Goal: Information Seeking & Learning: Learn about a topic

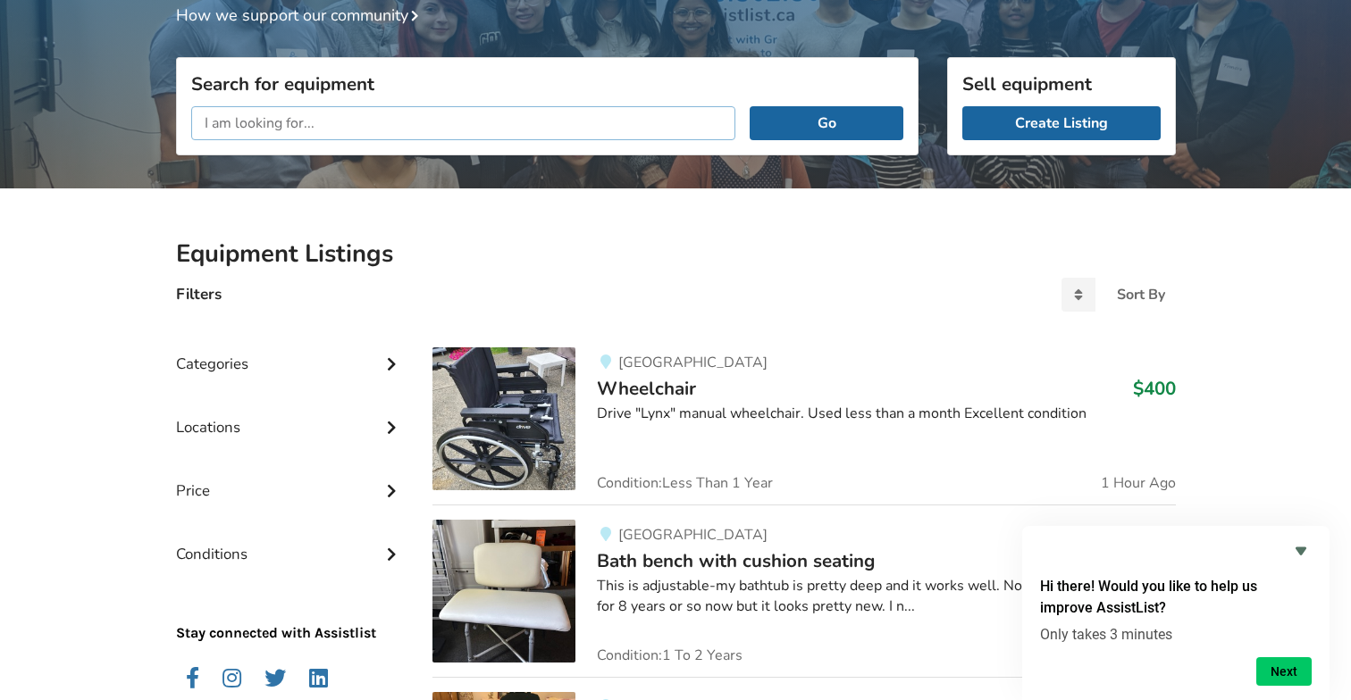
scroll to position [12, 0]
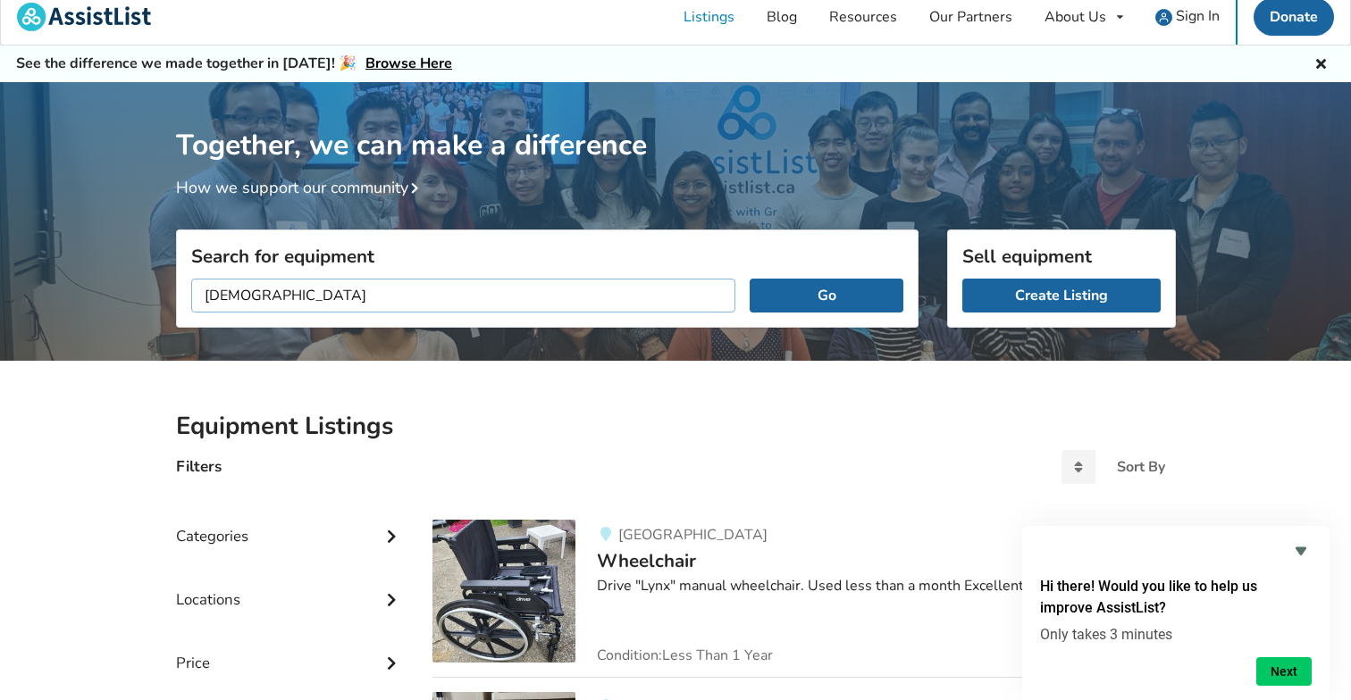
type input "[DEMOGRAPHIC_DATA]"
click at [750, 279] on button "Go" at bounding box center [826, 296] width 153 height 34
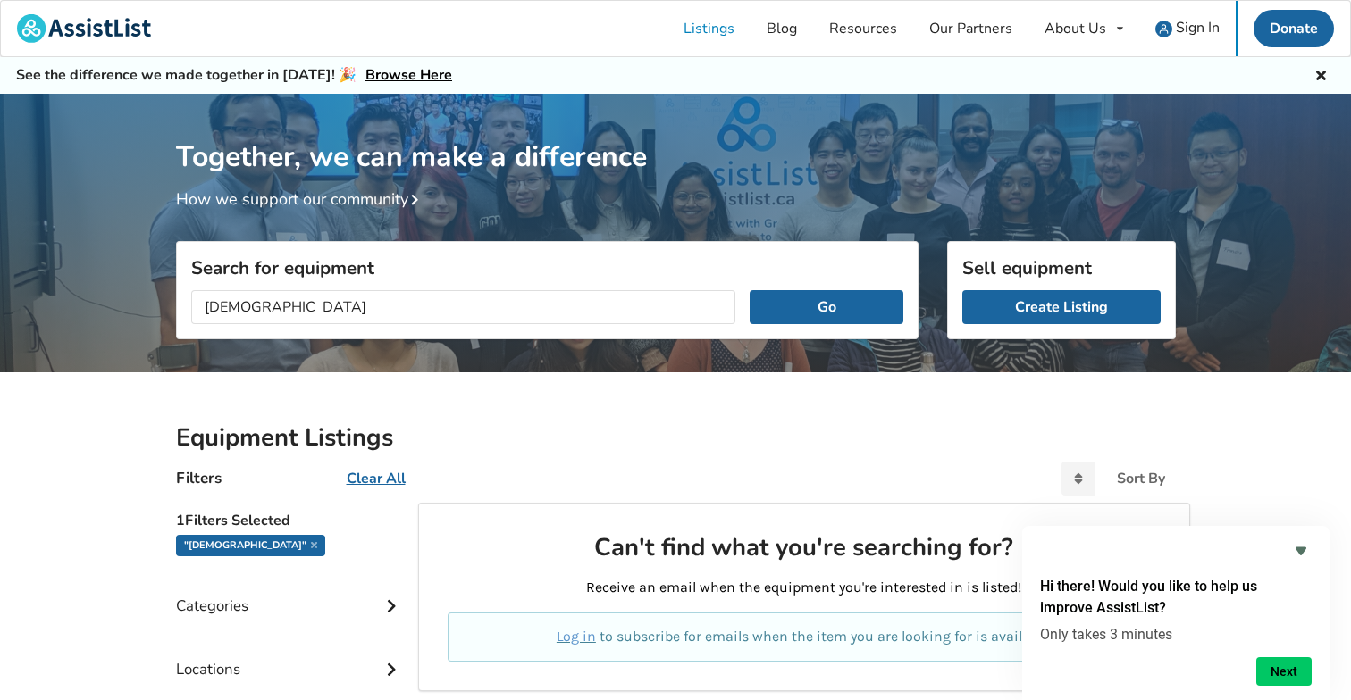
click at [241, 544] on div ""[DEMOGRAPHIC_DATA]"" at bounding box center [250, 545] width 149 height 21
click at [241, 545] on div ""[DEMOGRAPHIC_DATA]"" at bounding box center [250, 545] width 149 height 21
click at [231, 546] on div ""[DEMOGRAPHIC_DATA]"" at bounding box center [250, 545] width 149 height 21
click at [311, 546] on icon at bounding box center [314, 545] width 6 height 9
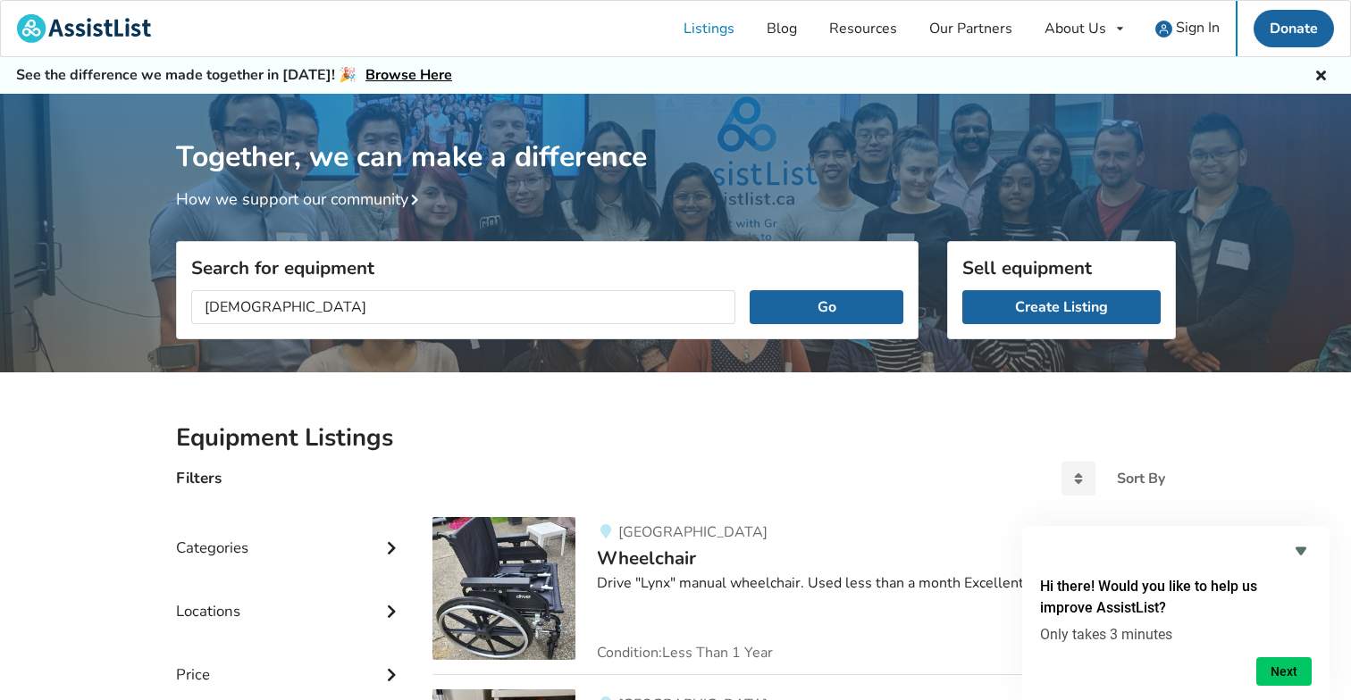
click at [256, 539] on div "Categories" at bounding box center [290, 534] width 229 height 63
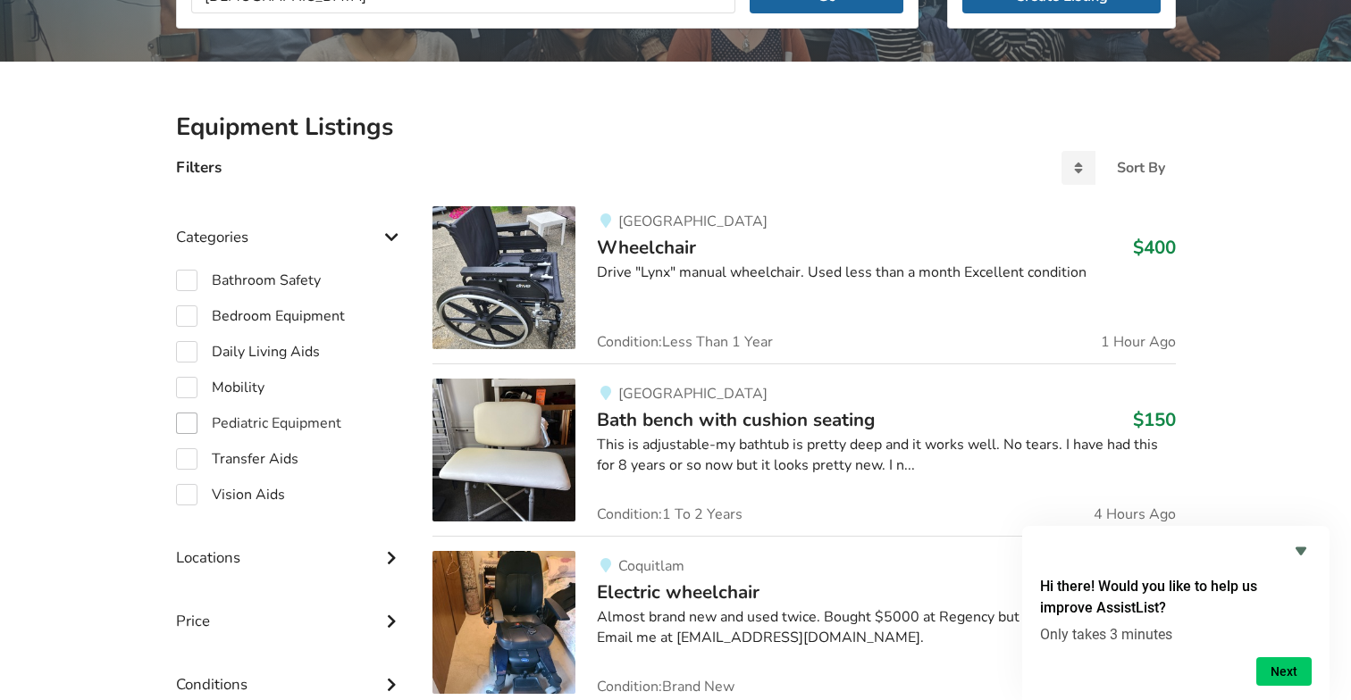
scroll to position [323, 0]
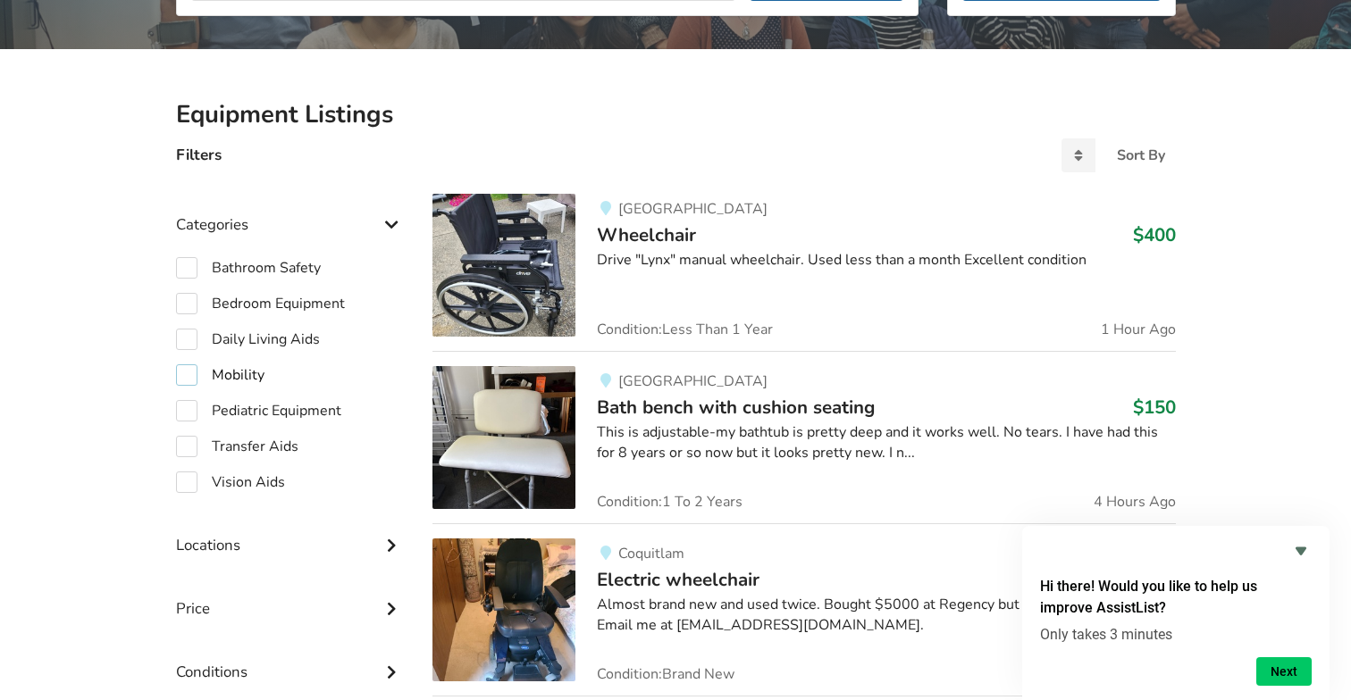
click at [252, 373] on label "Mobility" at bounding box center [220, 375] width 88 height 21
checkbox input "true"
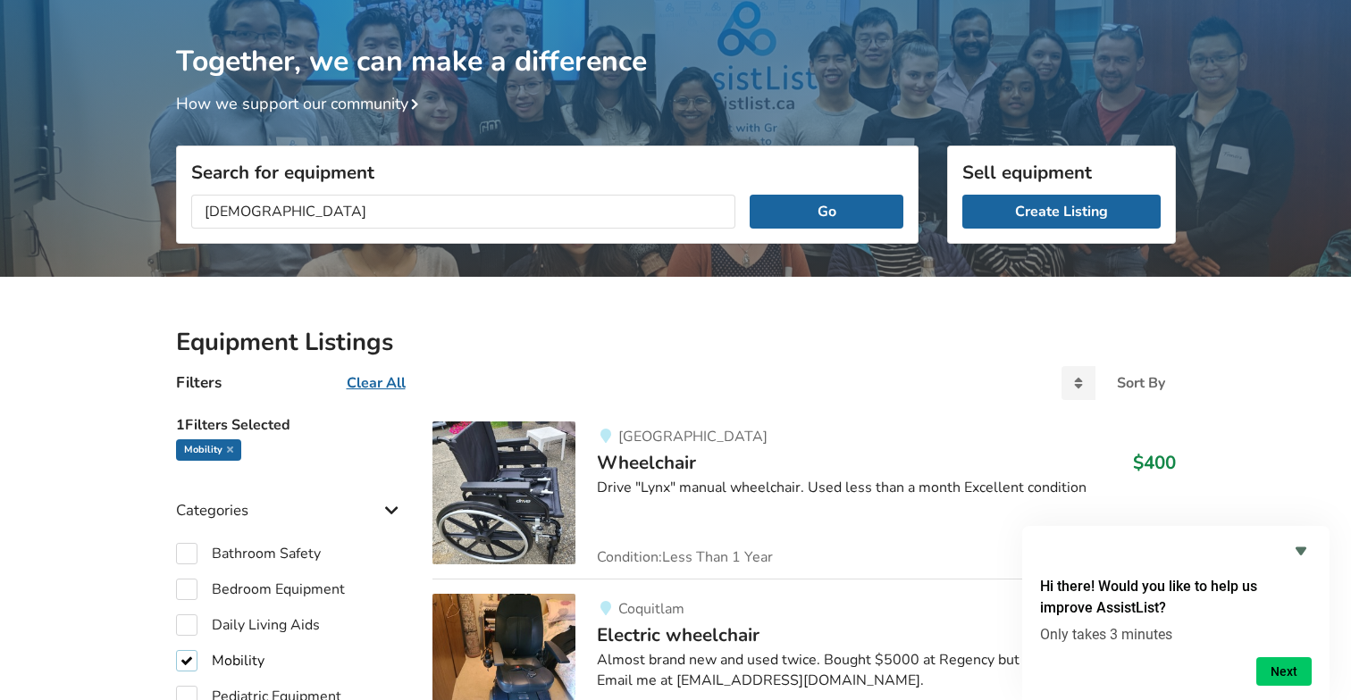
scroll to position [236, 0]
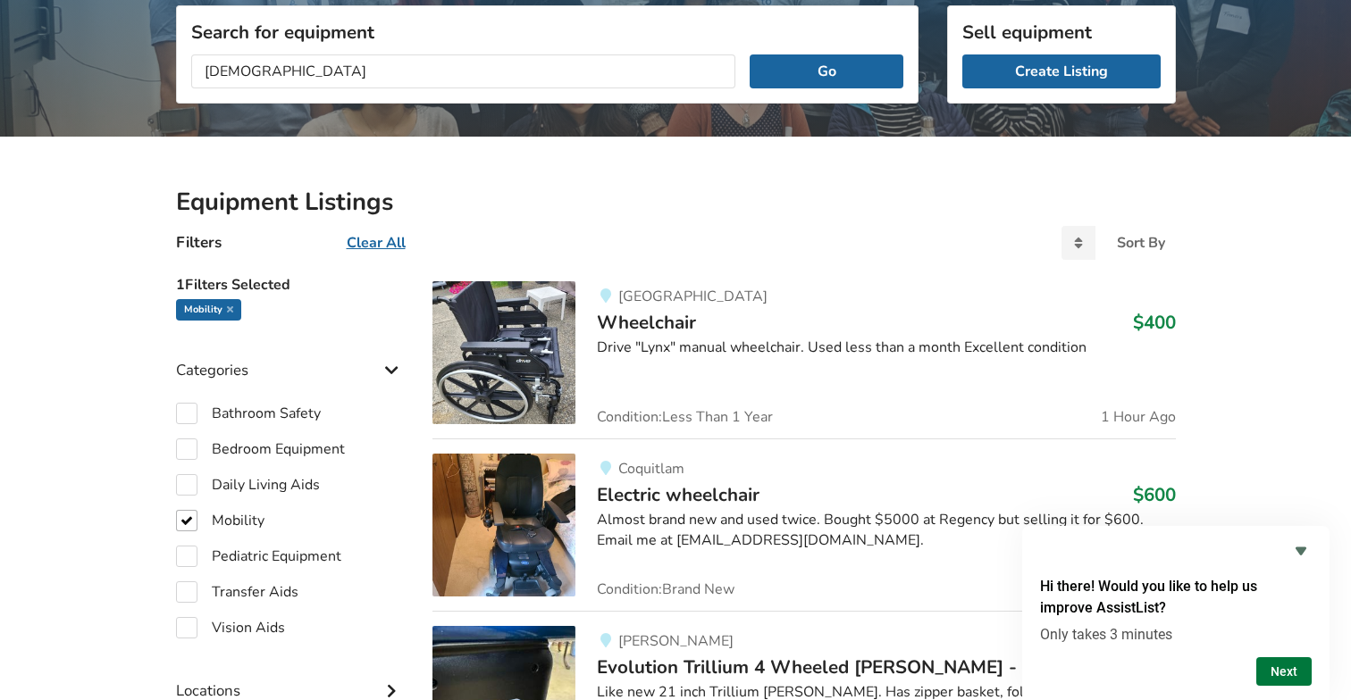
click at [1300, 661] on button "Next" at bounding box center [1283, 672] width 55 height 29
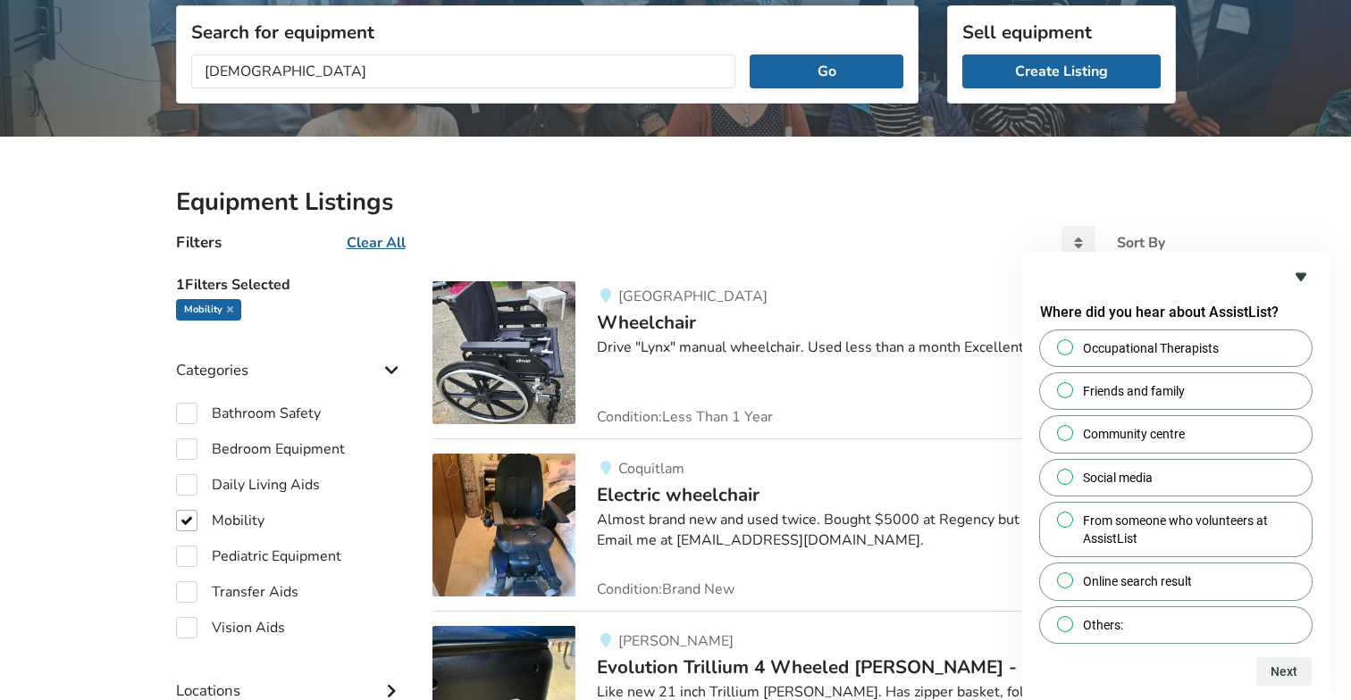
click at [1306, 272] on icon "Hide survey" at bounding box center [1300, 276] width 21 height 21
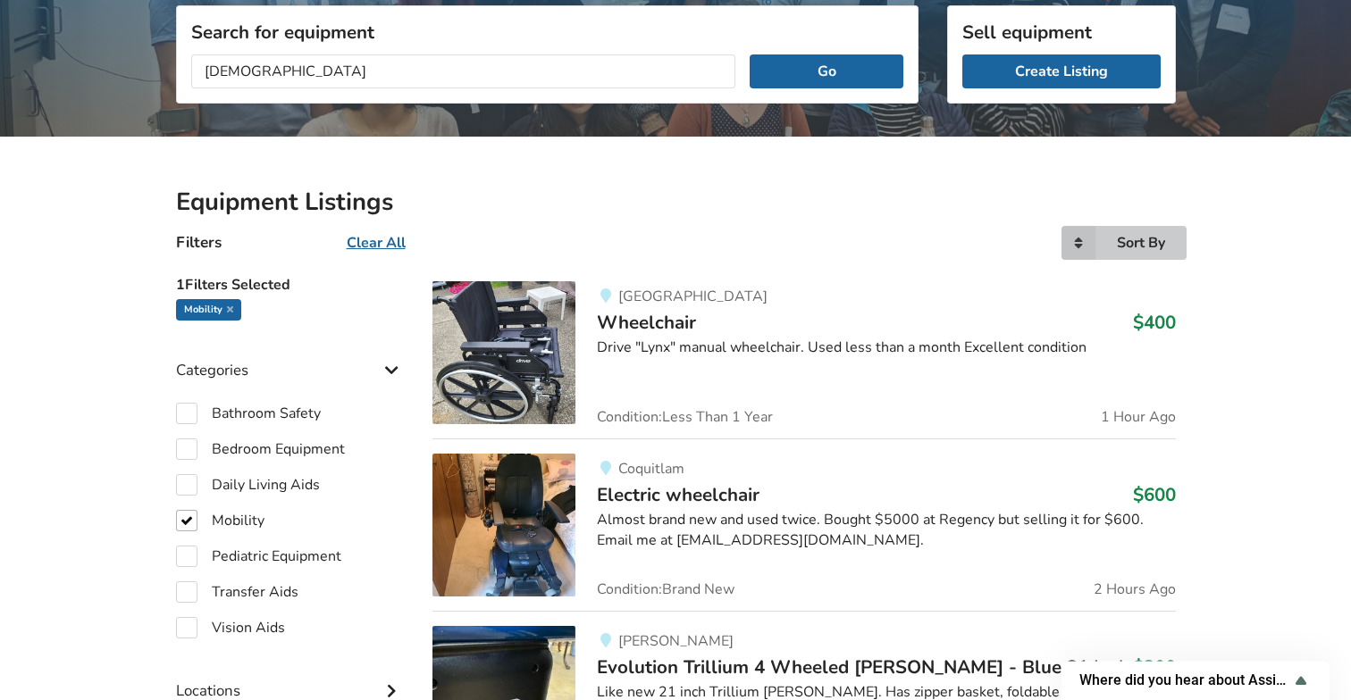
click at [1113, 245] on div "Sort By Most recent Price ascending Price descending" at bounding box center [1123, 243] width 125 height 34
click at [1002, 228] on div "Filters Clear All Sort By Most recent Price ascending Price descending" at bounding box center [676, 243] width 1028 height 48
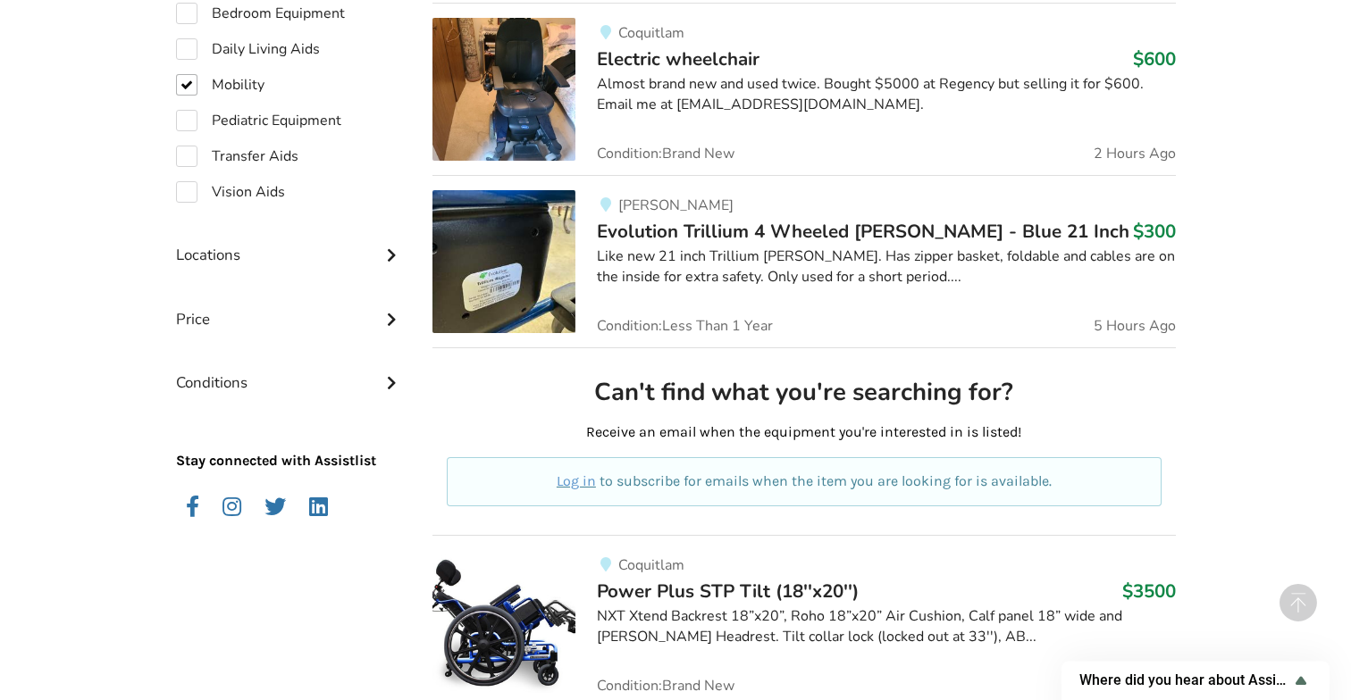
scroll to position [689, 0]
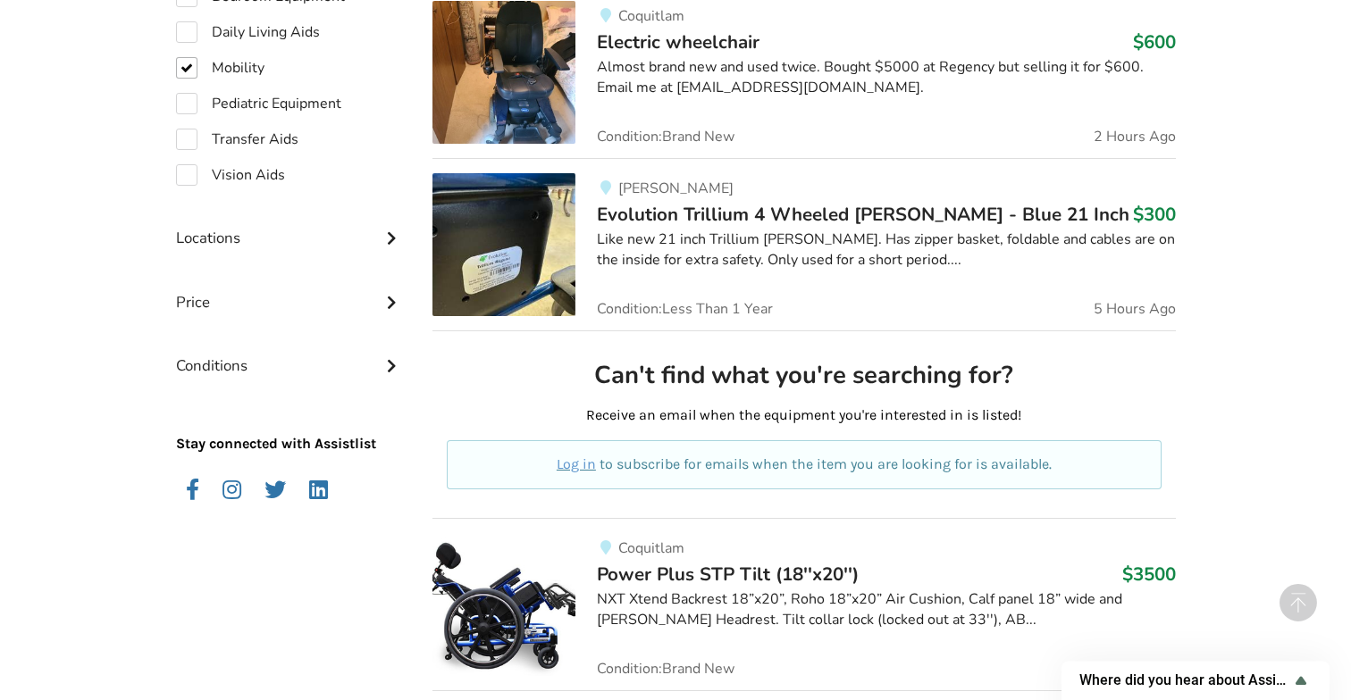
click at [381, 242] on div "Locations" at bounding box center [290, 224] width 229 height 63
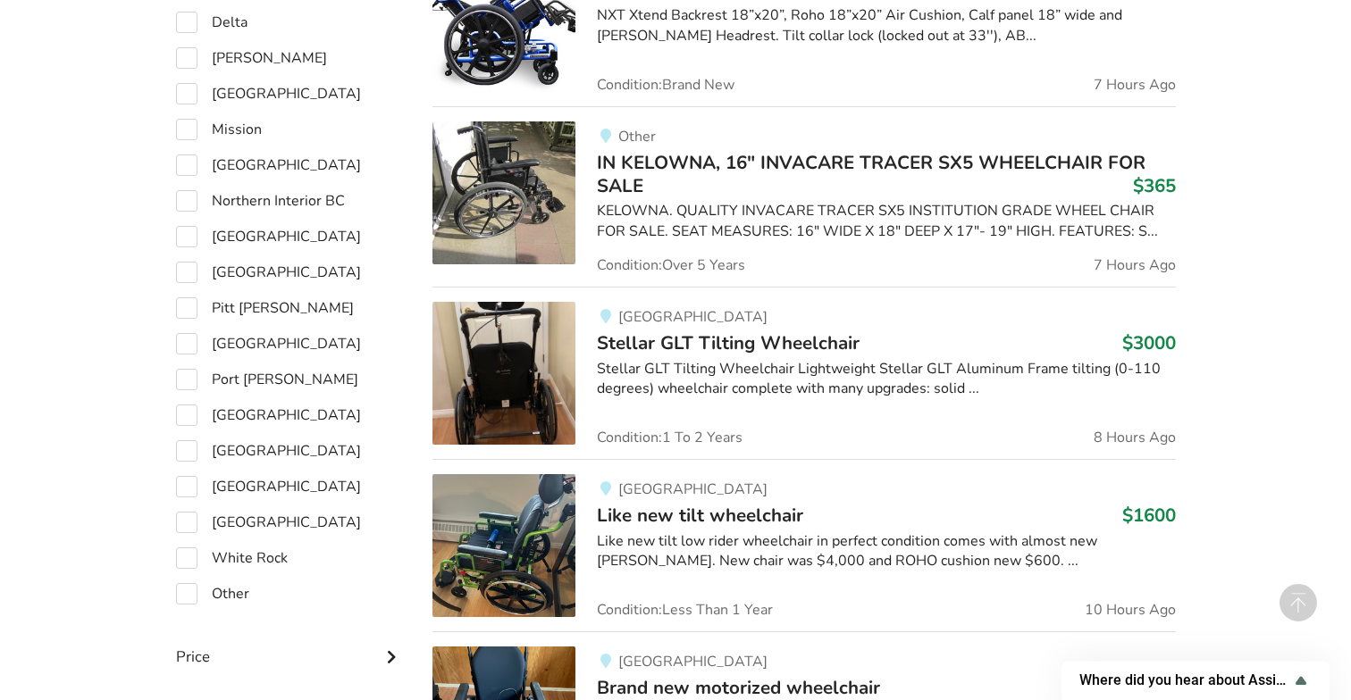
scroll to position [1307, 0]
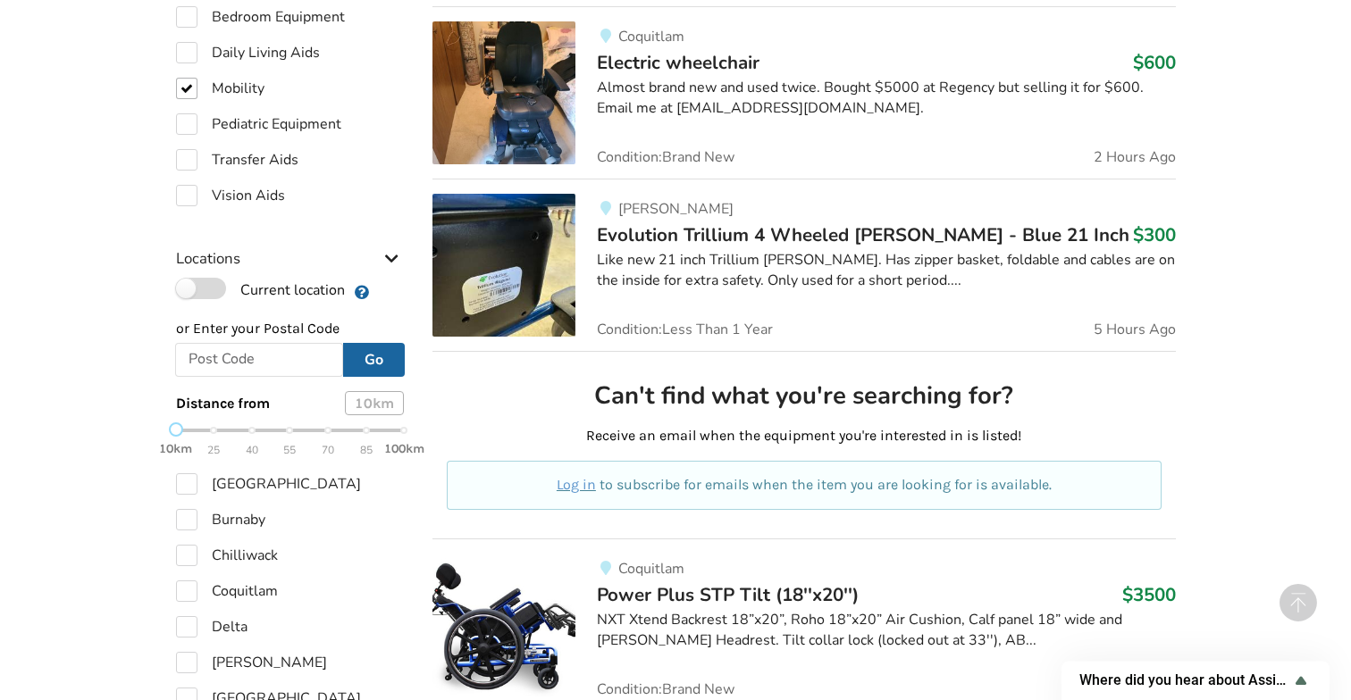
click at [214, 301] on label "Current location" at bounding box center [260, 289] width 169 height 23
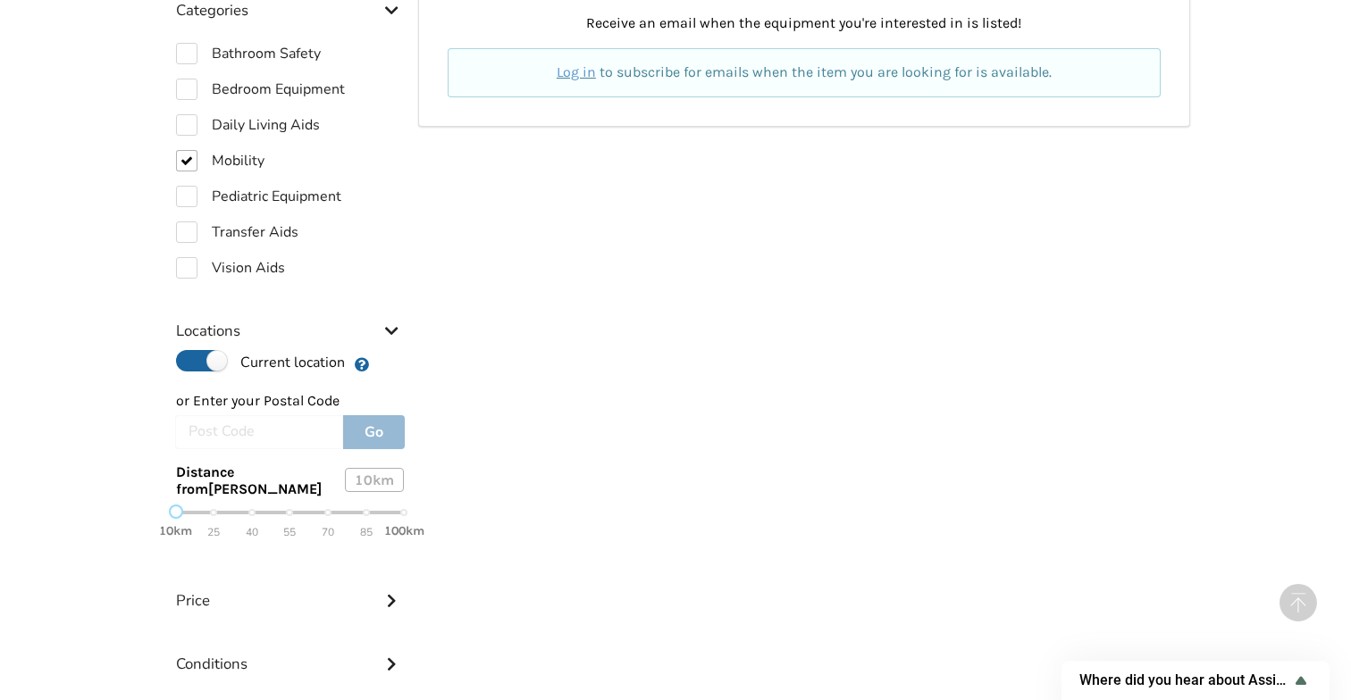
scroll to position [703, 0]
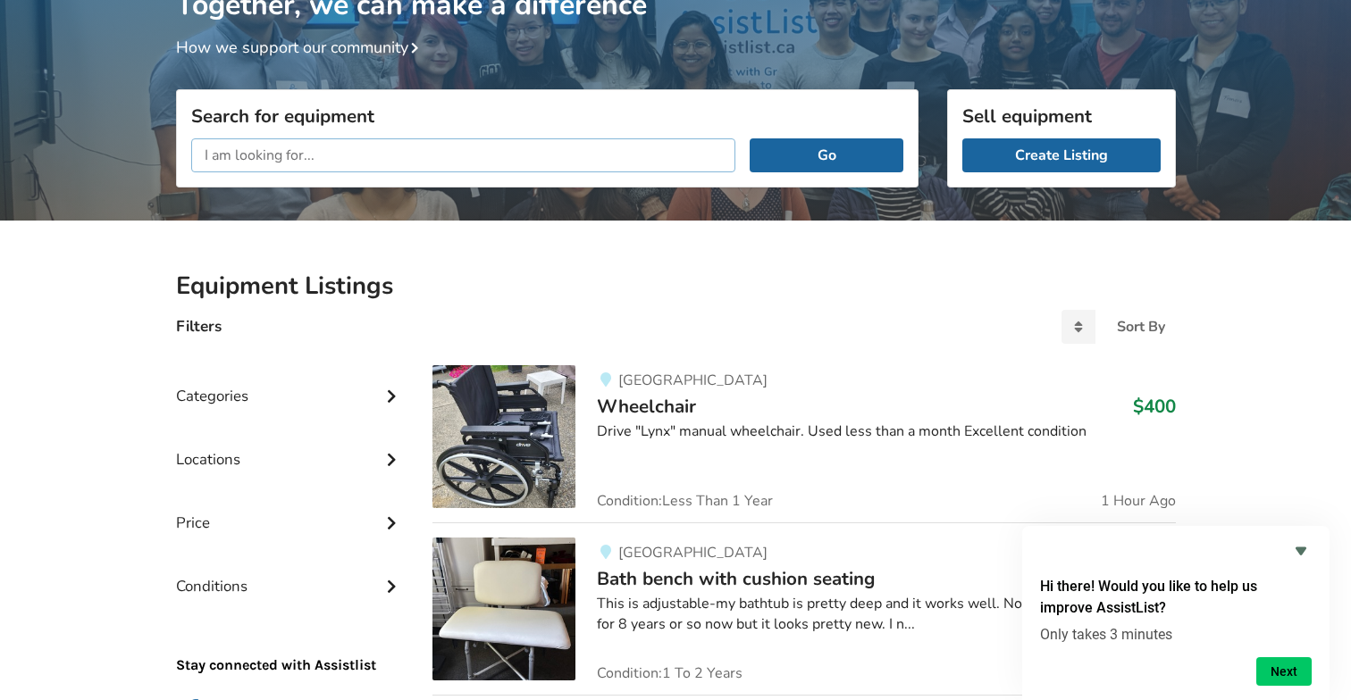
scroll to position [156, 0]
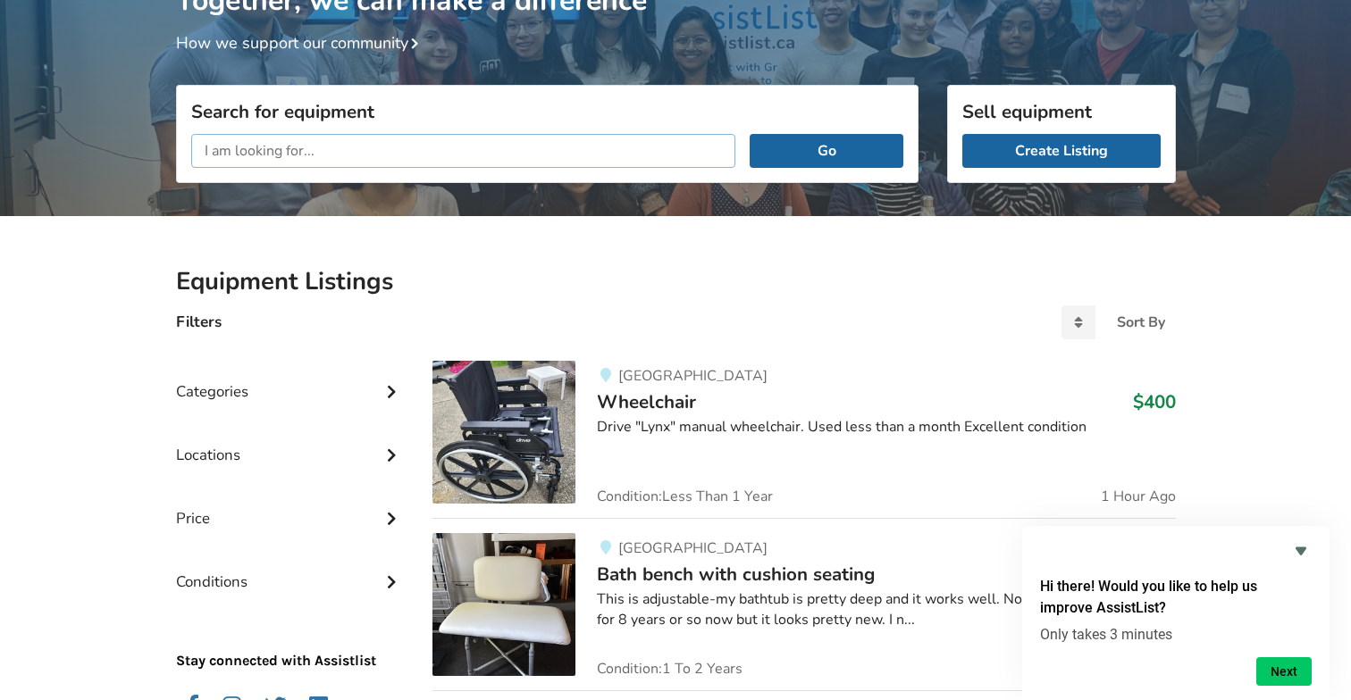
click at [603, 164] on input "text" at bounding box center [463, 151] width 545 height 34
type input "kmina"
click at [750, 134] on button "Go" at bounding box center [826, 151] width 153 height 34
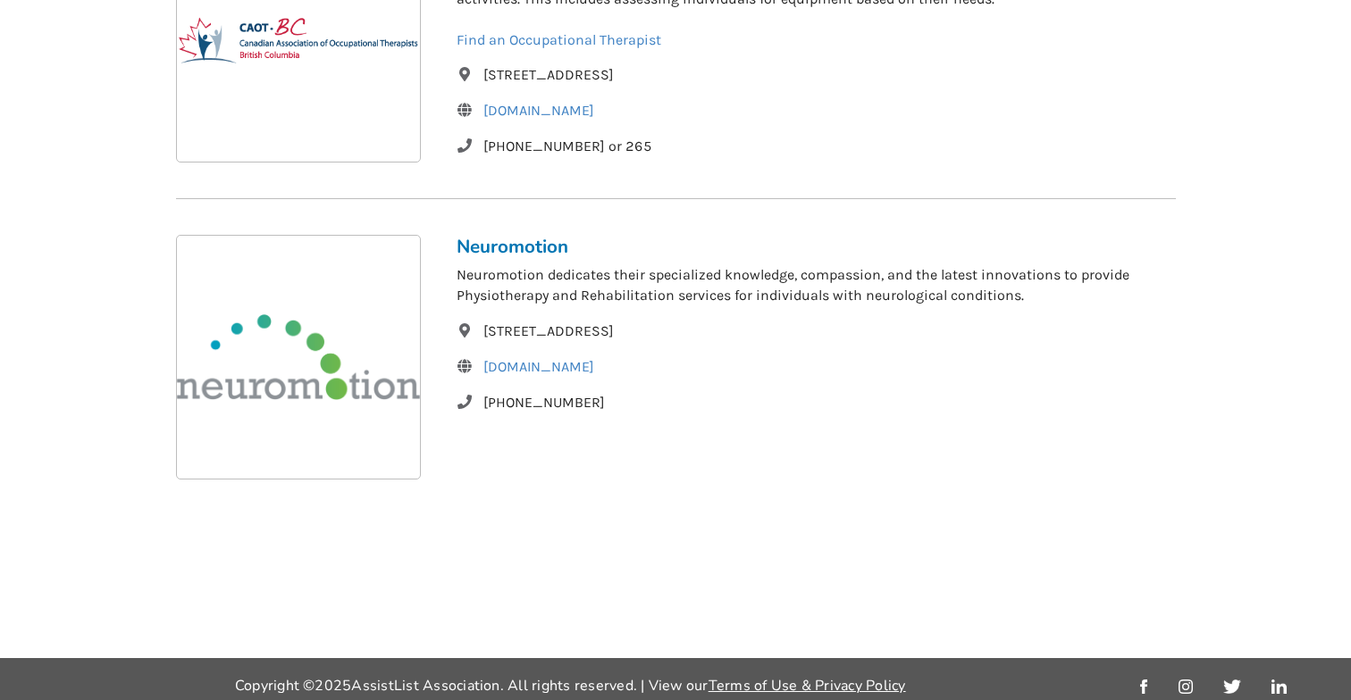
scroll to position [446, 0]
